Goal: Task Accomplishment & Management: Complete application form

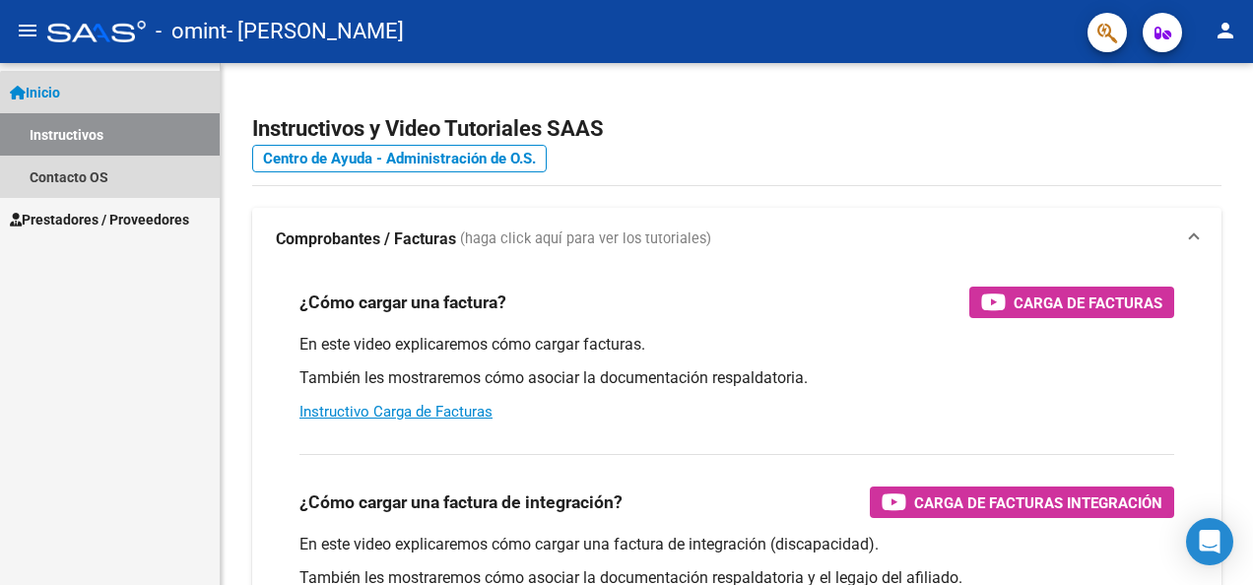
click at [134, 139] on link "Instructivos" at bounding box center [110, 134] width 220 height 42
click at [90, 95] on link "Inicio" at bounding box center [110, 92] width 220 height 42
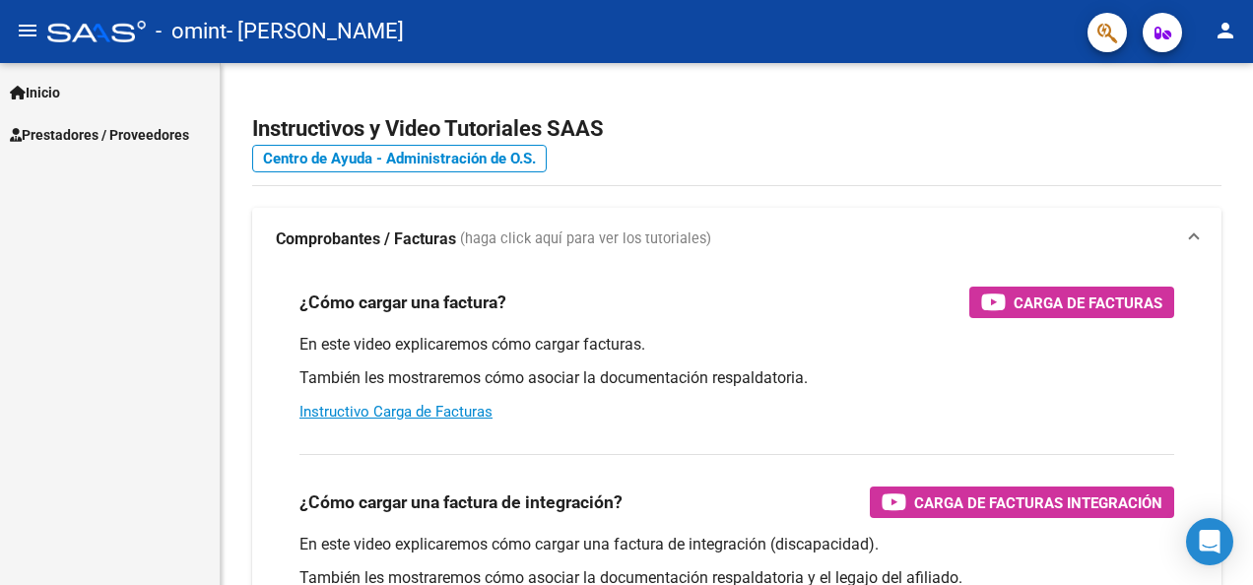
click at [90, 95] on link "Inicio" at bounding box center [110, 92] width 220 height 42
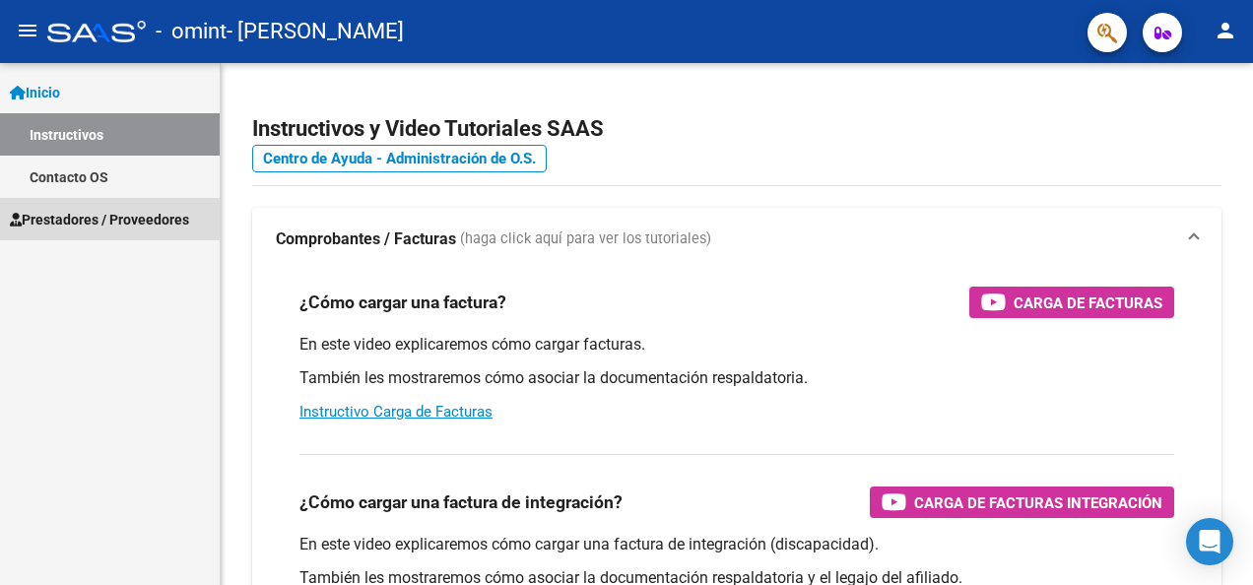
click at [64, 212] on span "Prestadores / Proveedores" at bounding box center [99, 220] width 179 height 22
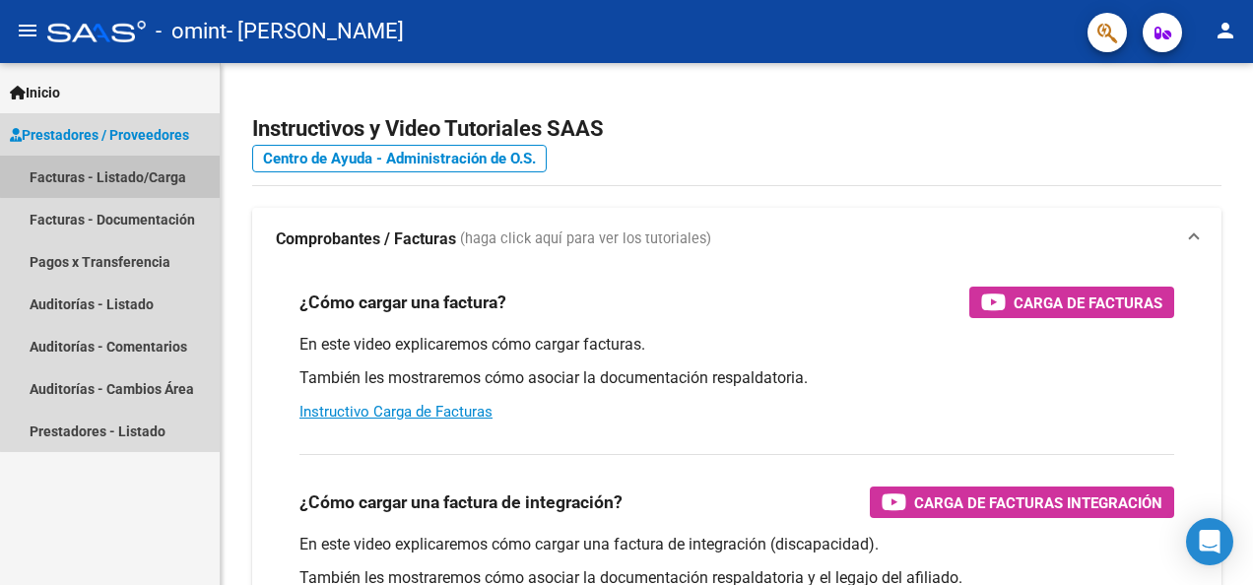
click at [141, 174] on link "Facturas - Listado/Carga" at bounding box center [110, 177] width 220 height 42
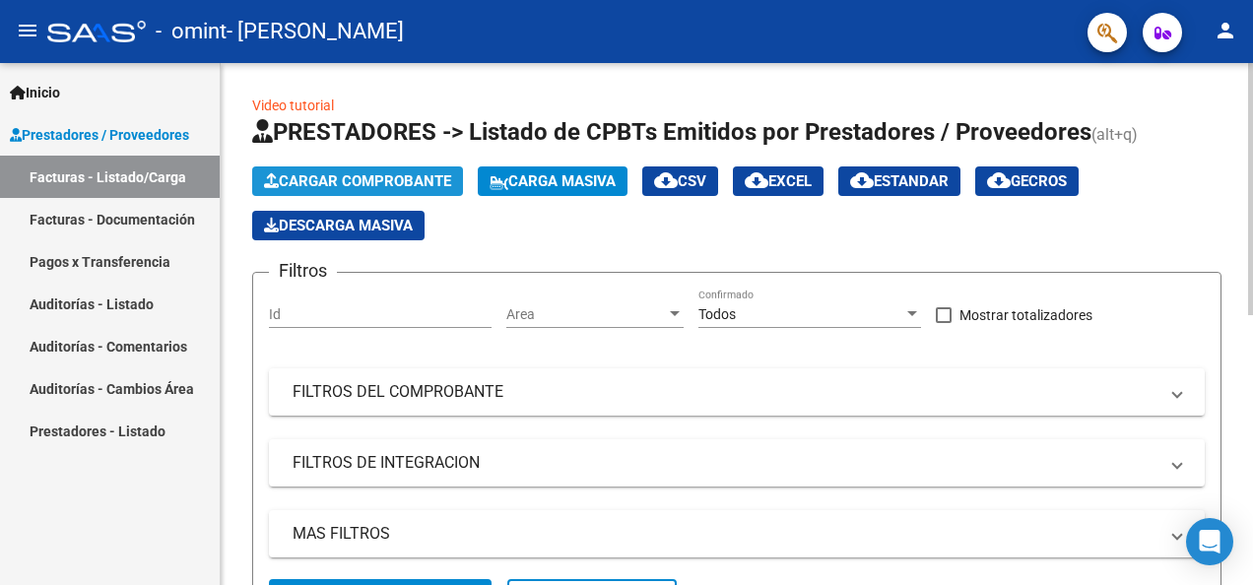
click at [414, 179] on span "Cargar Comprobante" at bounding box center [357, 181] width 187 height 18
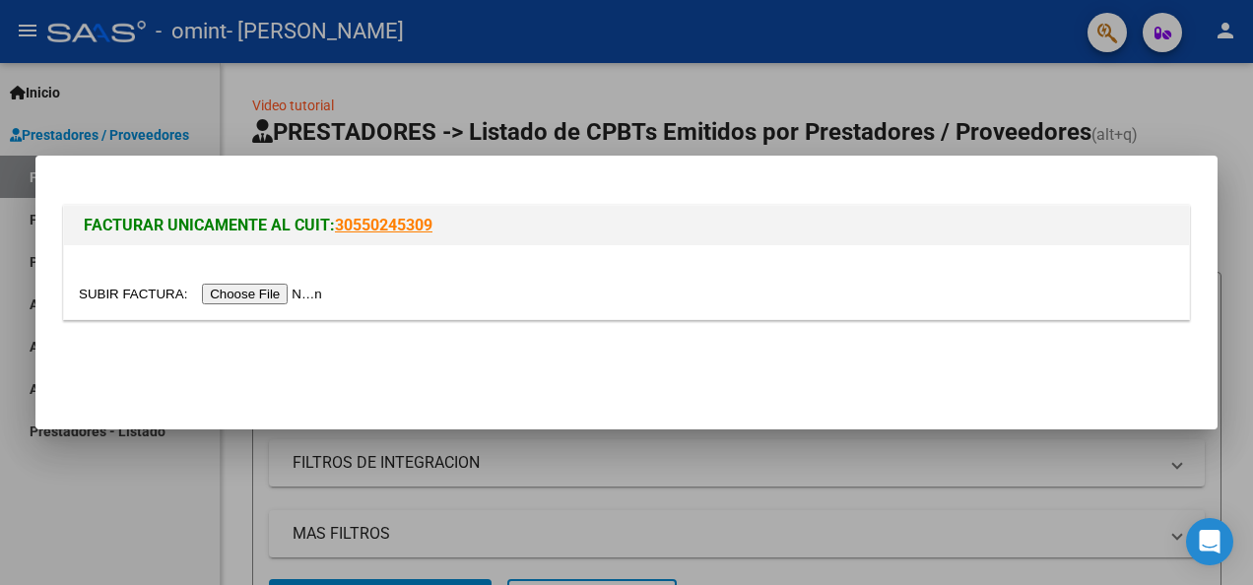
click at [273, 292] on input "file" at bounding box center [203, 294] width 249 height 21
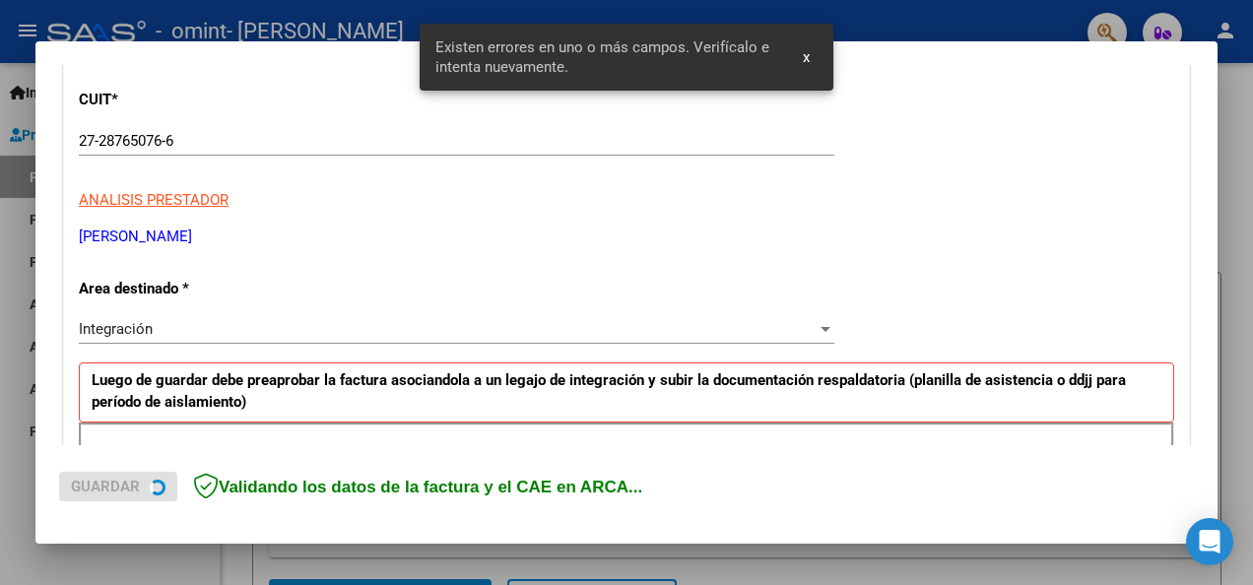
scroll to position [455, 0]
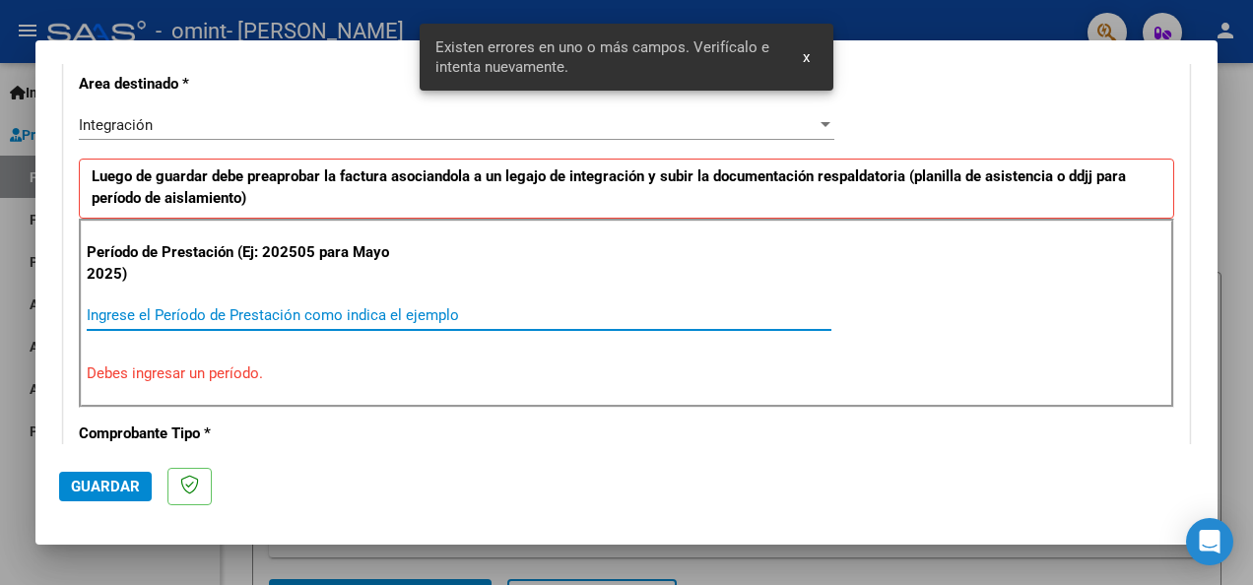
click at [446, 316] on input "Ingrese el Período de Prestación como indica el ejemplo" at bounding box center [459, 315] width 745 height 18
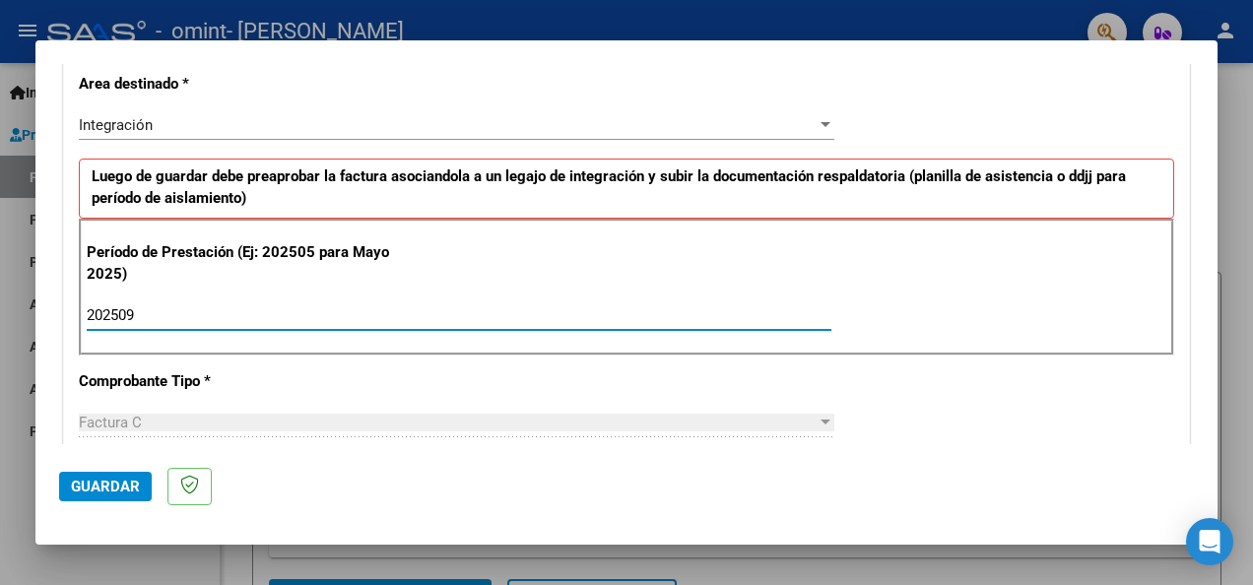
type input "202509"
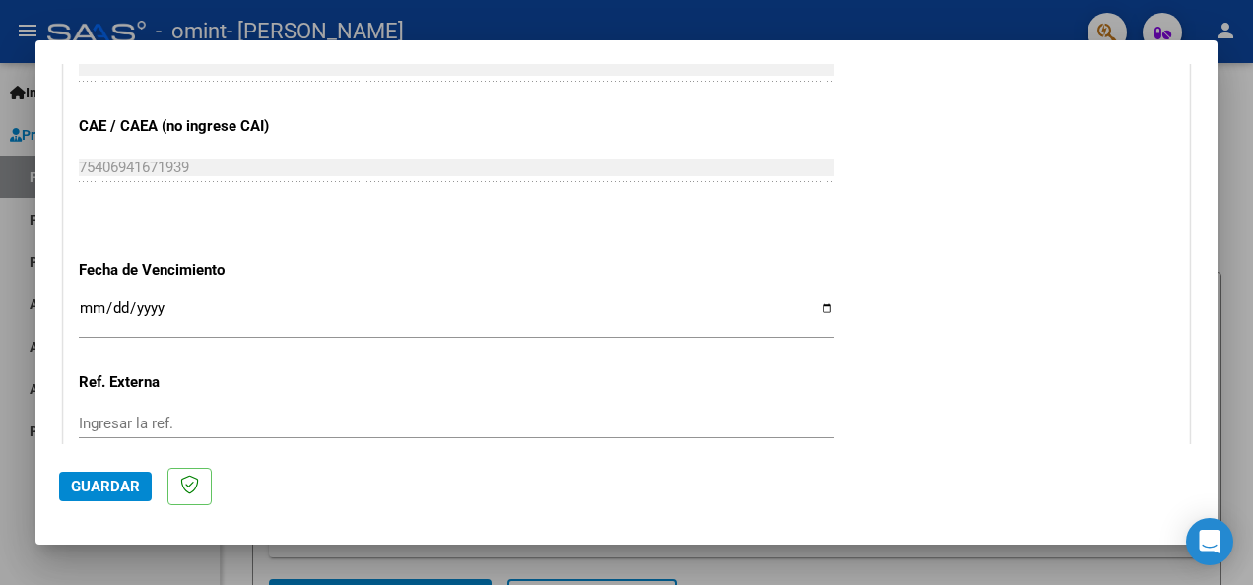
scroll to position [1256, 0]
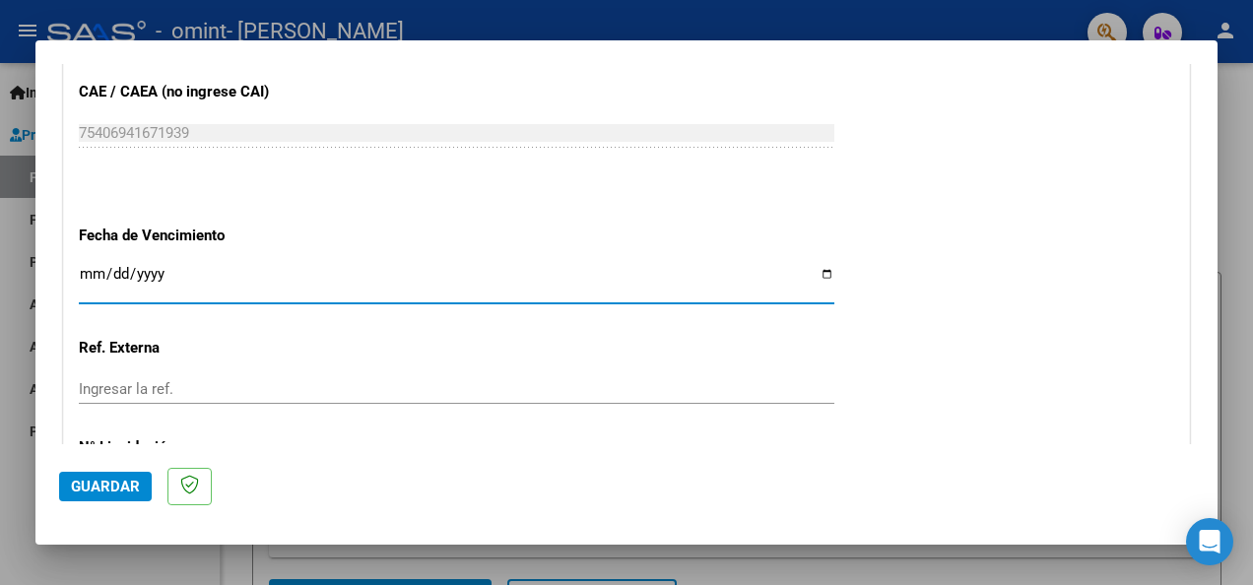
click at [87, 271] on input "Ingresar la fecha" at bounding box center [457, 282] width 756 height 32
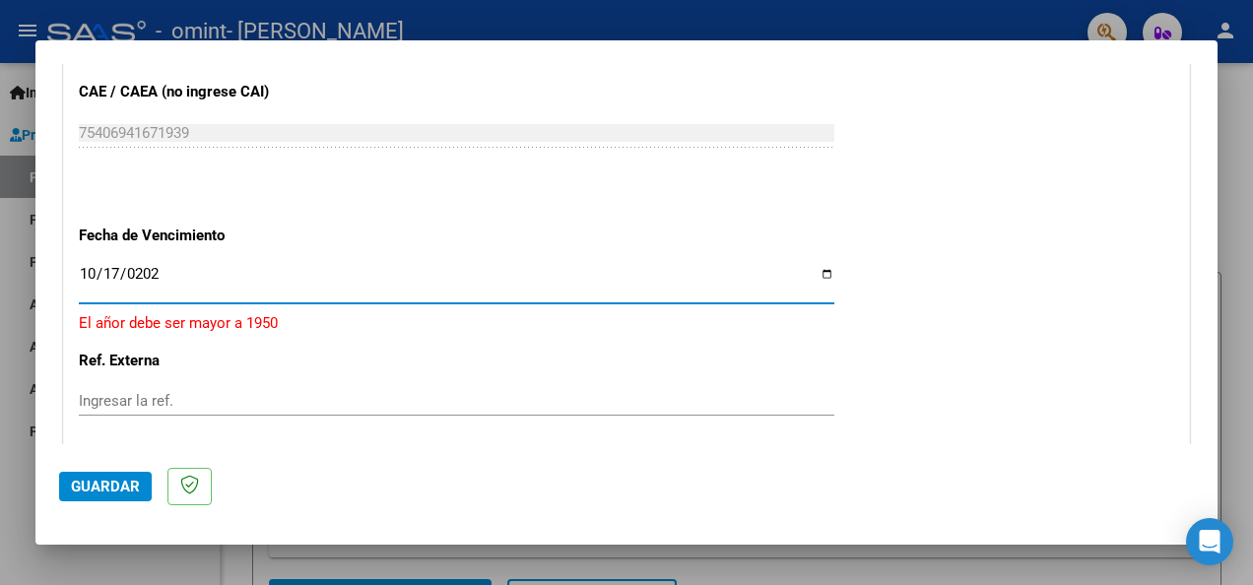
type input "[DATE]"
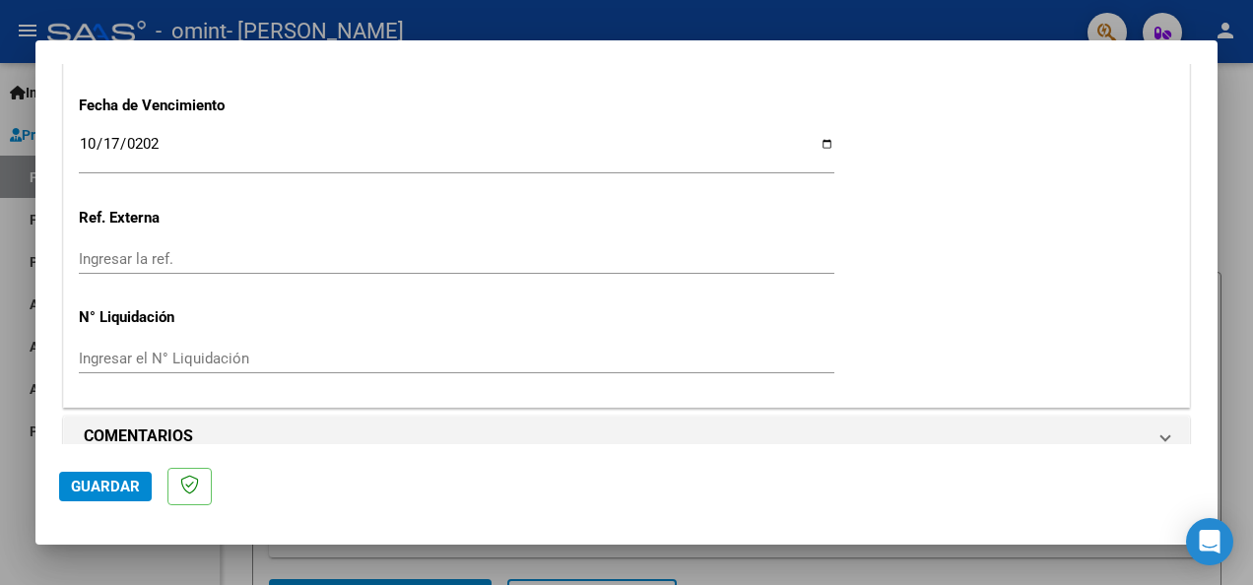
scroll to position [1408, 0]
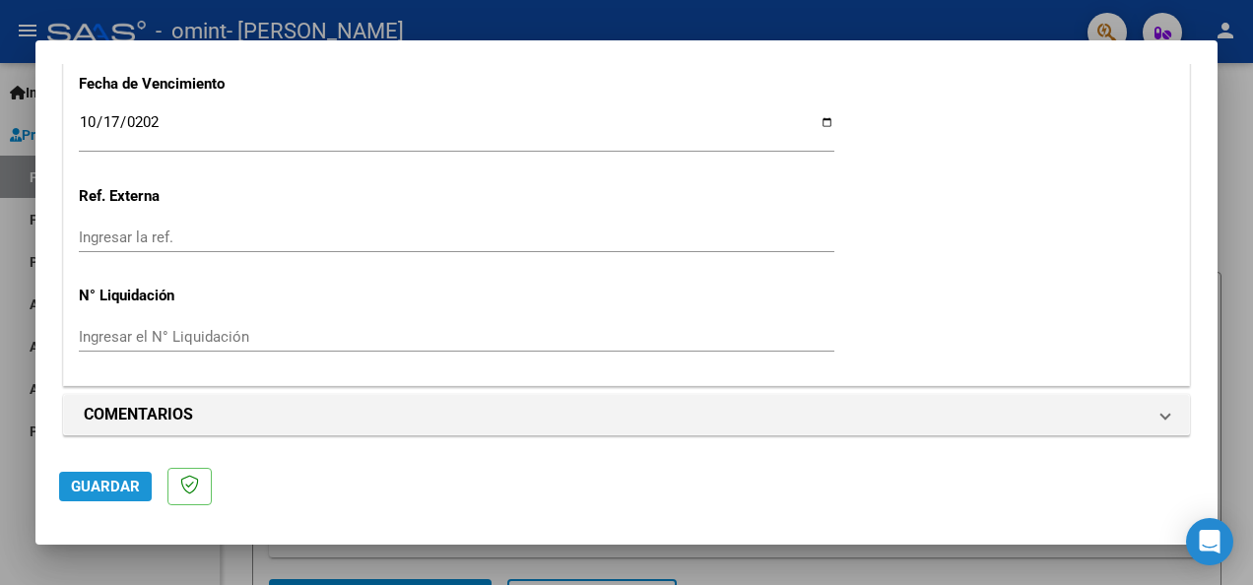
click at [108, 487] on span "Guardar" at bounding box center [105, 487] width 69 height 18
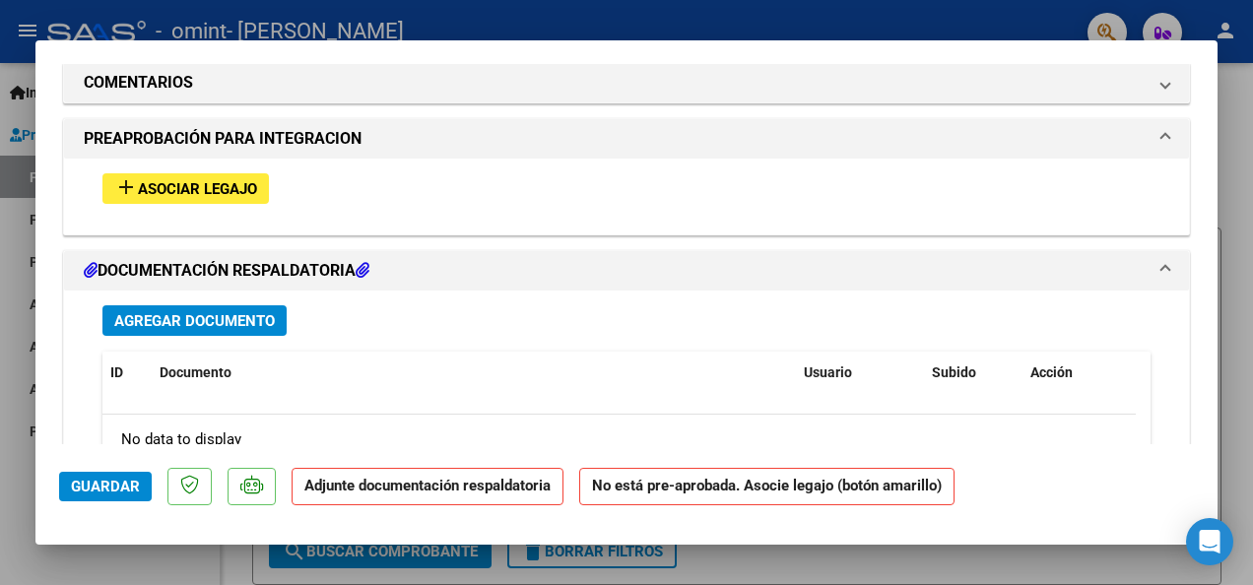
scroll to position [1726, 0]
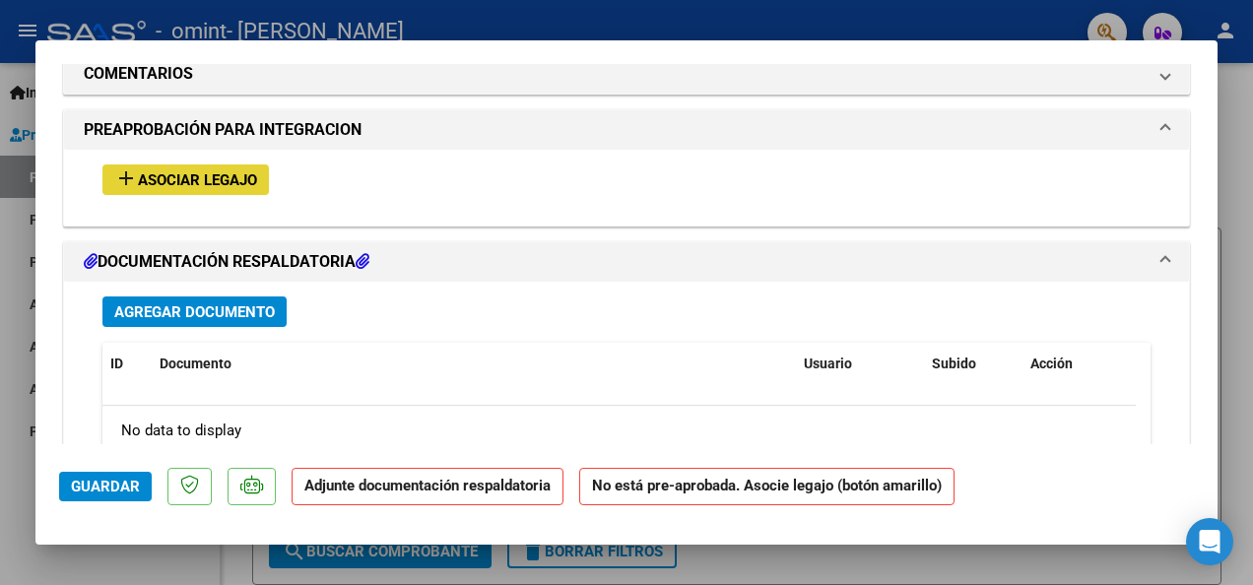
click at [236, 189] on button "add Asociar Legajo" at bounding box center [185, 180] width 166 height 31
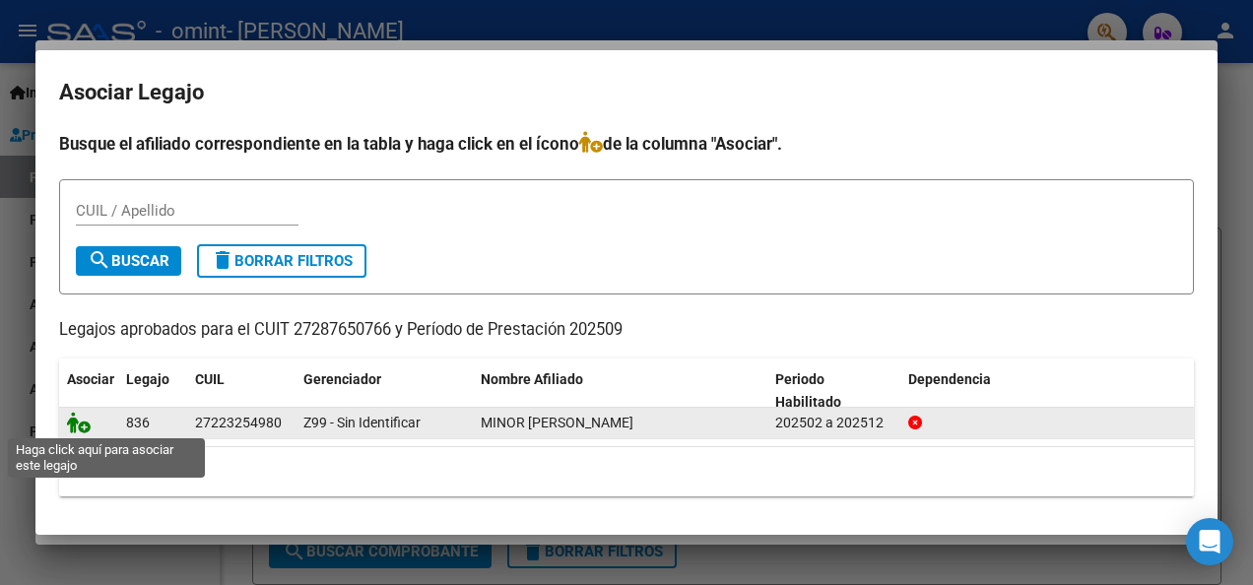
click at [83, 427] on icon at bounding box center [79, 423] width 24 height 22
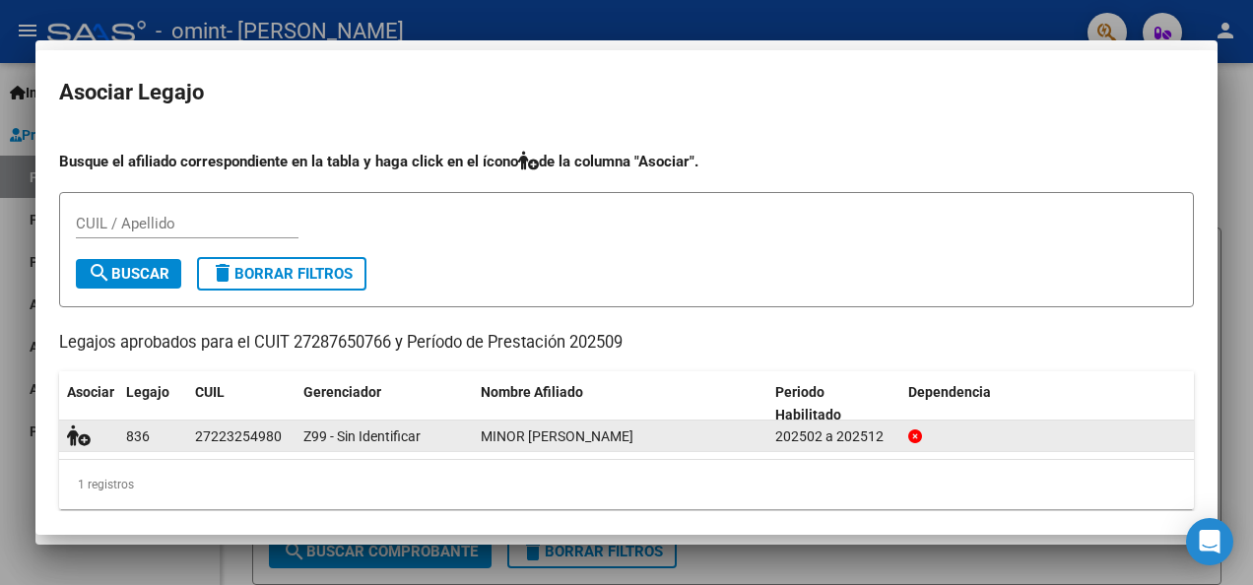
scroll to position [1778, 0]
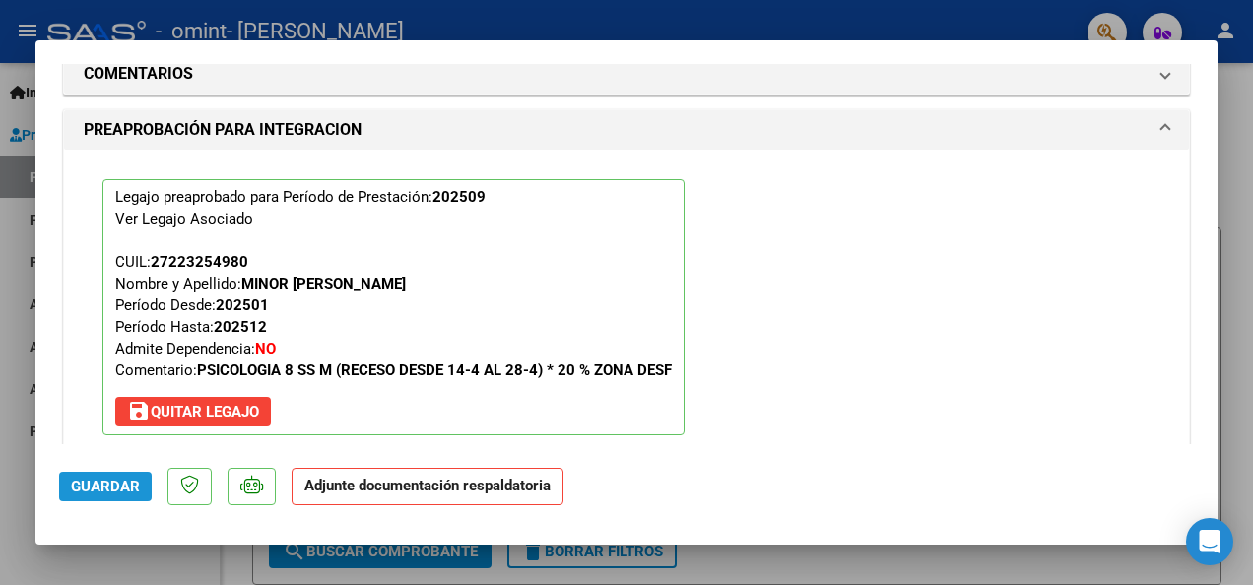
click at [124, 485] on span "Guardar" at bounding box center [105, 487] width 69 height 18
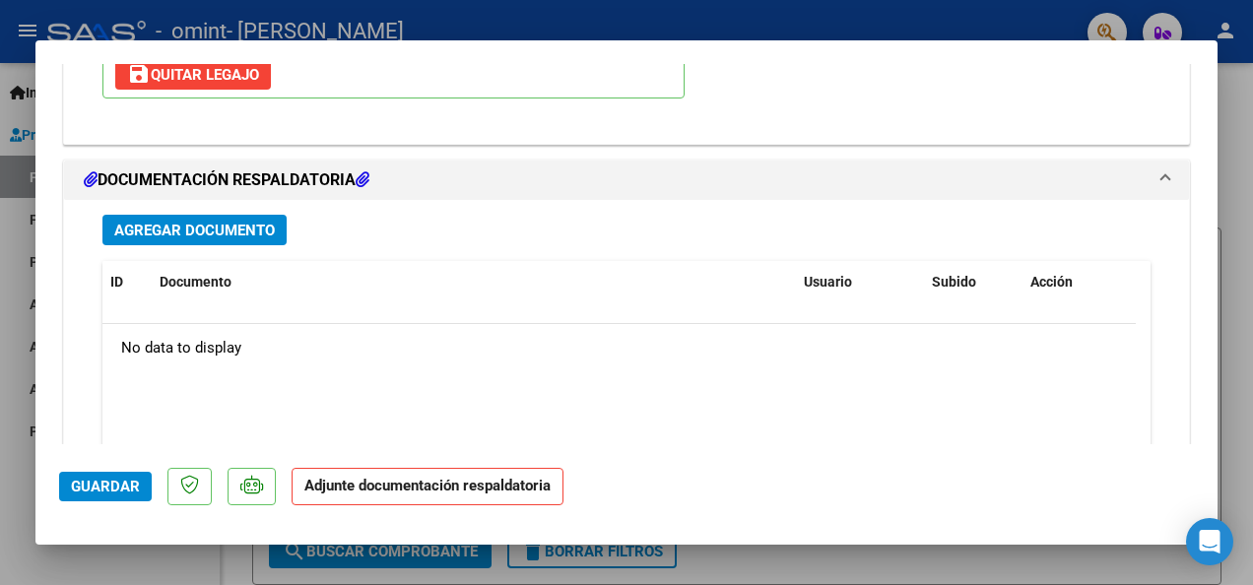
scroll to position [2110, 0]
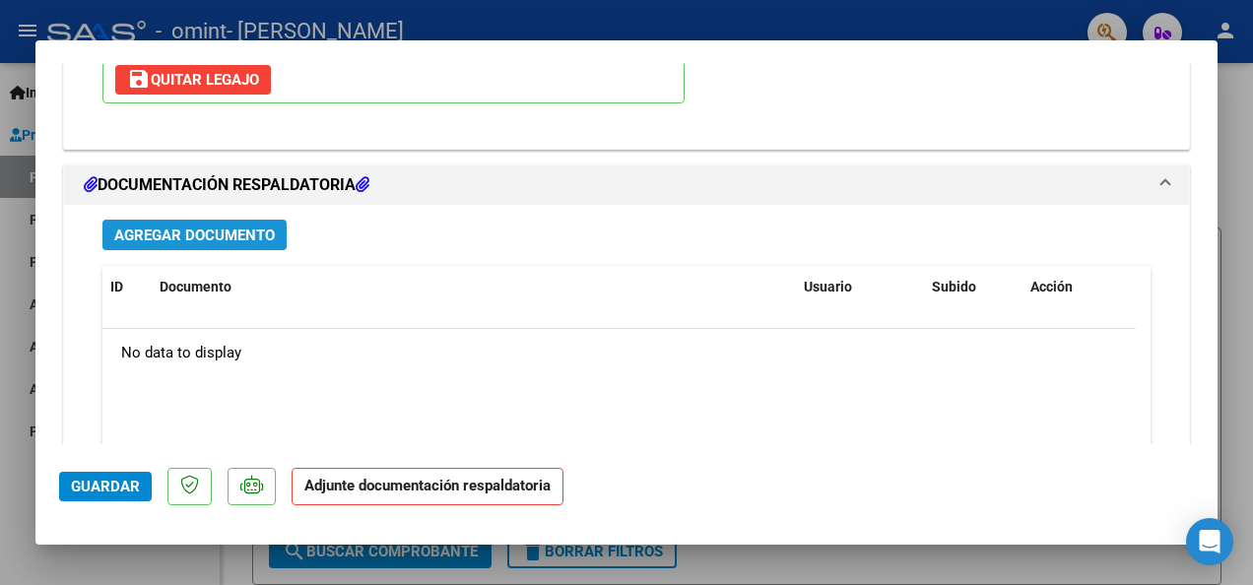
click at [255, 227] on span "Agregar Documento" at bounding box center [194, 236] width 161 height 18
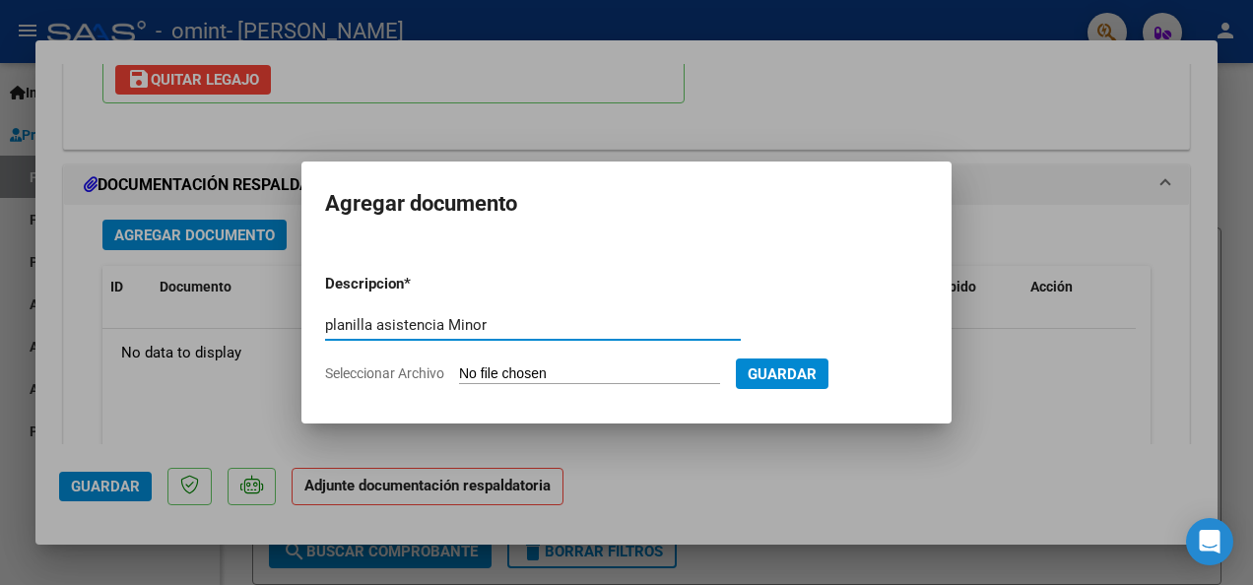
type input "planilla asistencia Minor"
click at [777, 381] on span "Guardar" at bounding box center [782, 374] width 69 height 18
click at [477, 370] on input "Seleccionar Archivo" at bounding box center [589, 374] width 261 height 19
type input "C:\fakepath\CamScanner [DATE] 15.48.pdf"
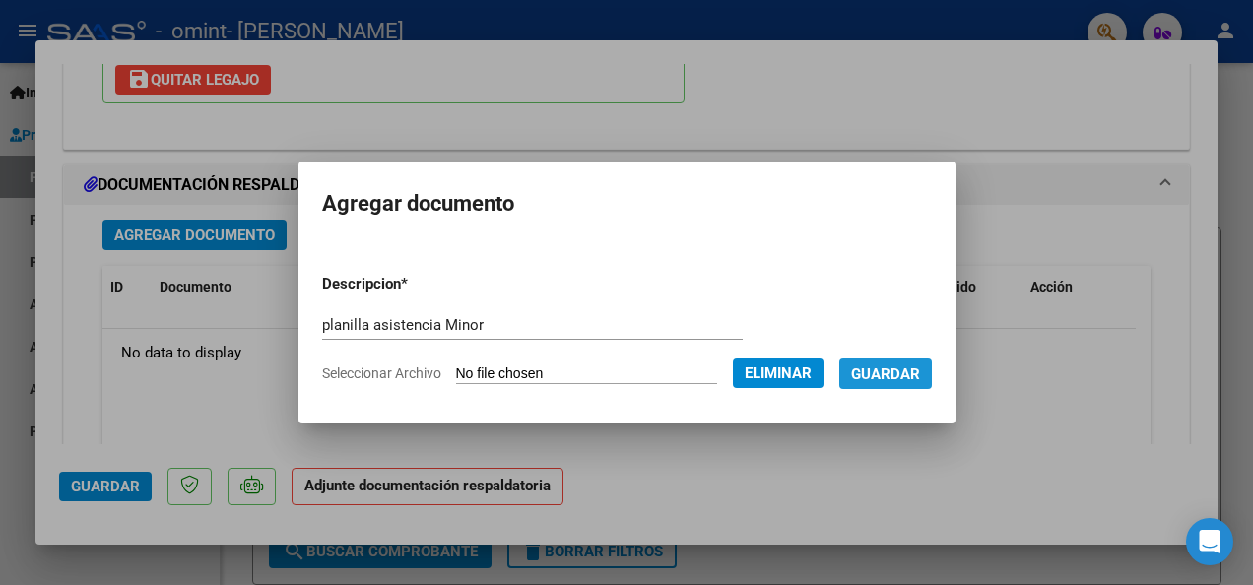
click at [884, 359] on button "Guardar" at bounding box center [885, 374] width 93 height 31
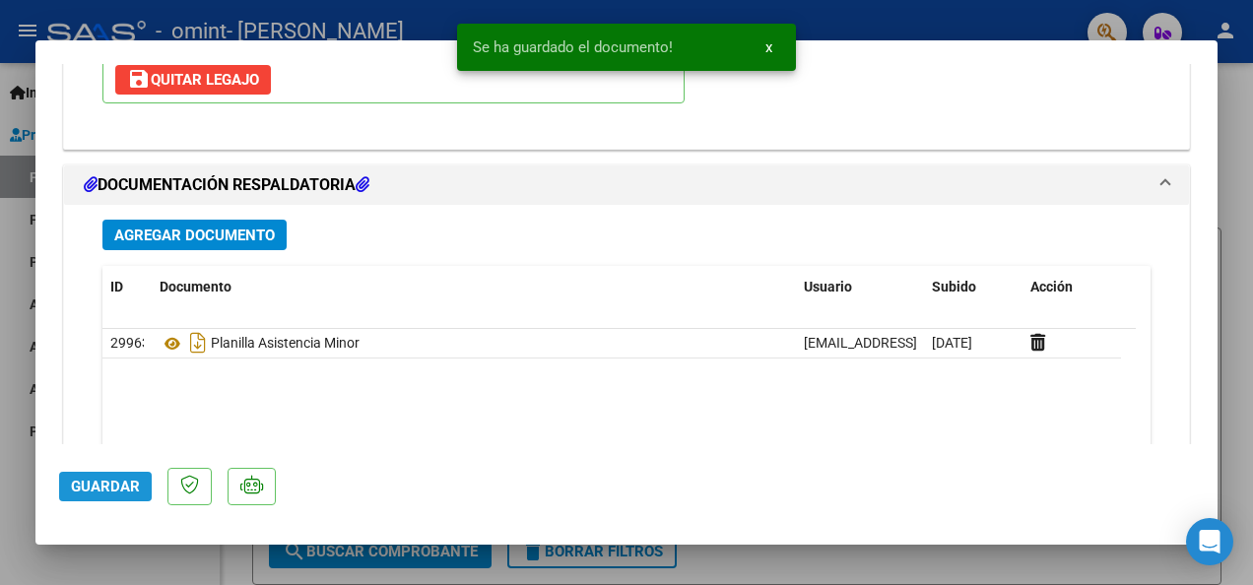
click at [110, 489] on span "Guardar" at bounding box center [105, 487] width 69 height 18
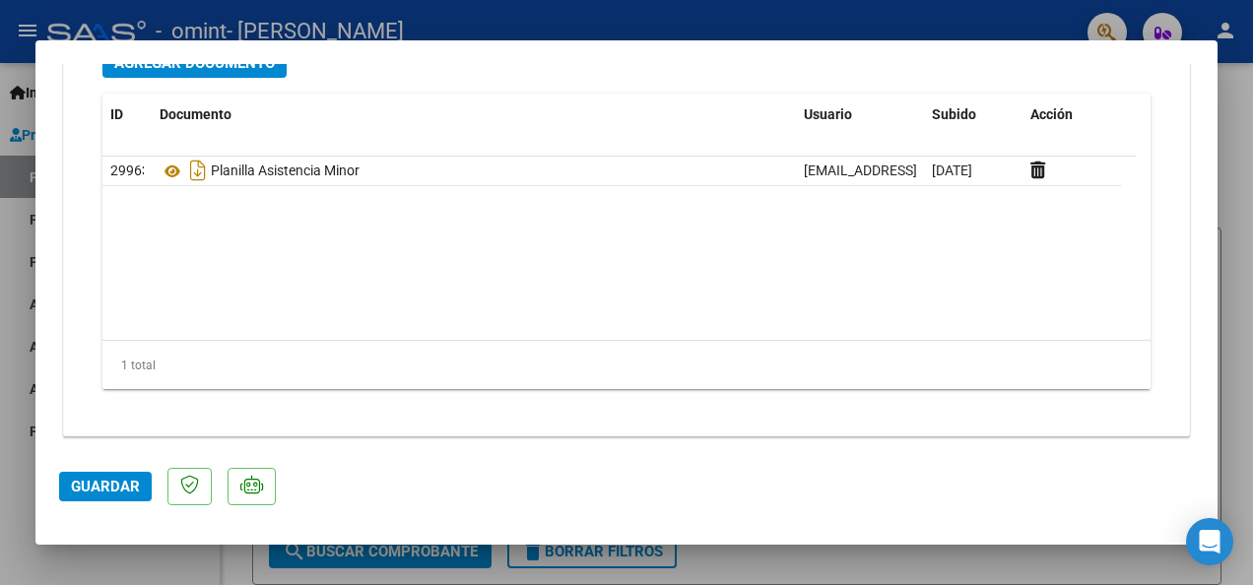
click at [978, 17] on div at bounding box center [626, 292] width 1253 height 585
type input "$ 0,00"
